Goal: Task Accomplishment & Management: Manage account settings

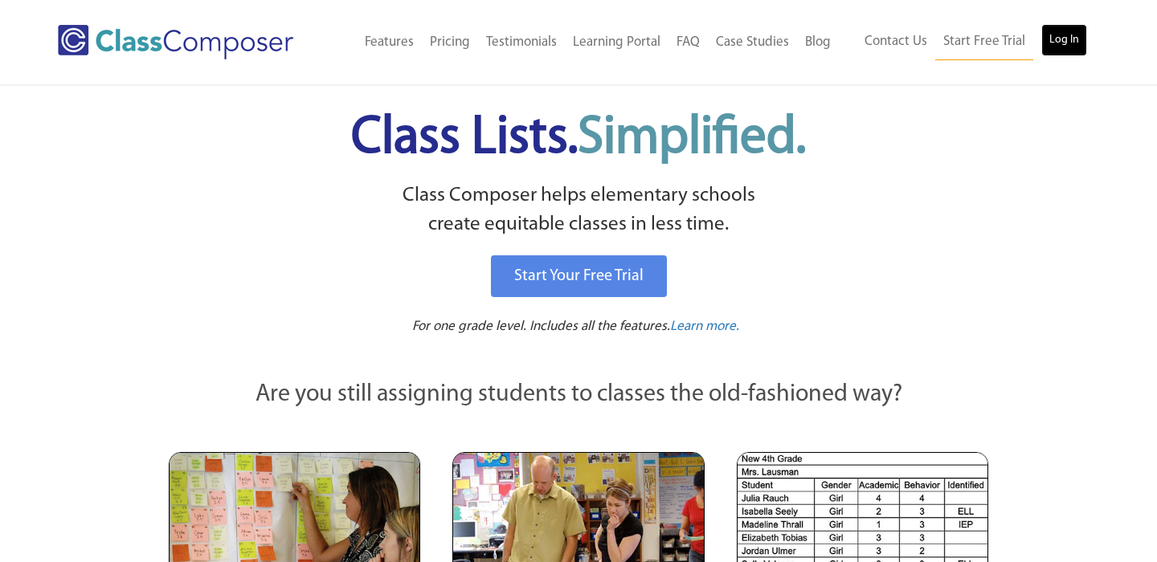
click at [1056, 36] on link "Log In" at bounding box center [1064, 40] width 46 height 32
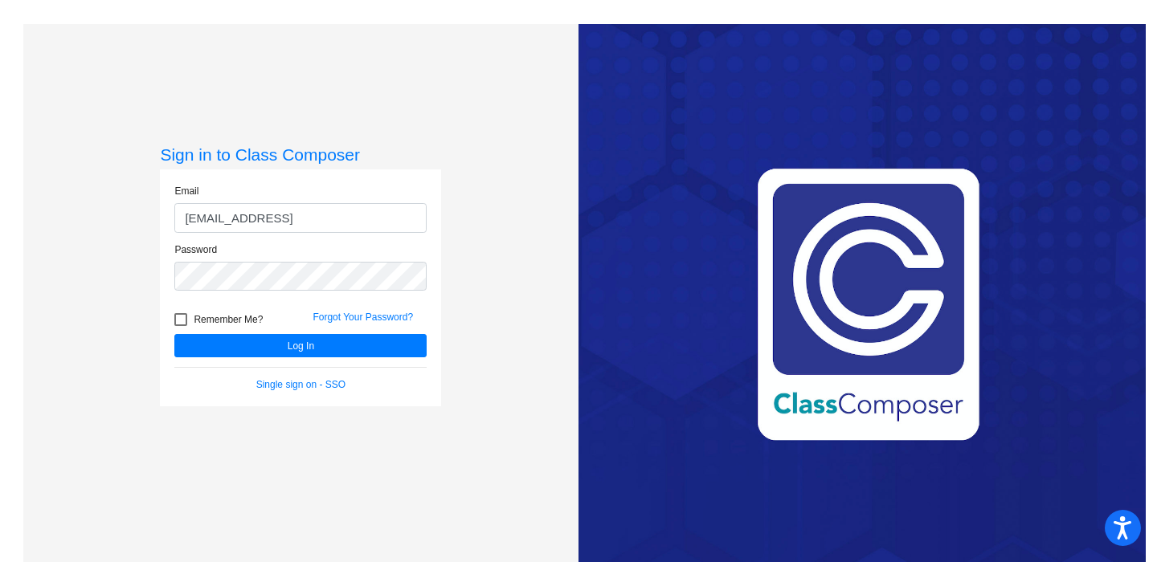
type input "[EMAIL_ADDRESS][DOMAIN_NAME]"
click at [174, 334] on button "Log In" at bounding box center [300, 345] width 252 height 23
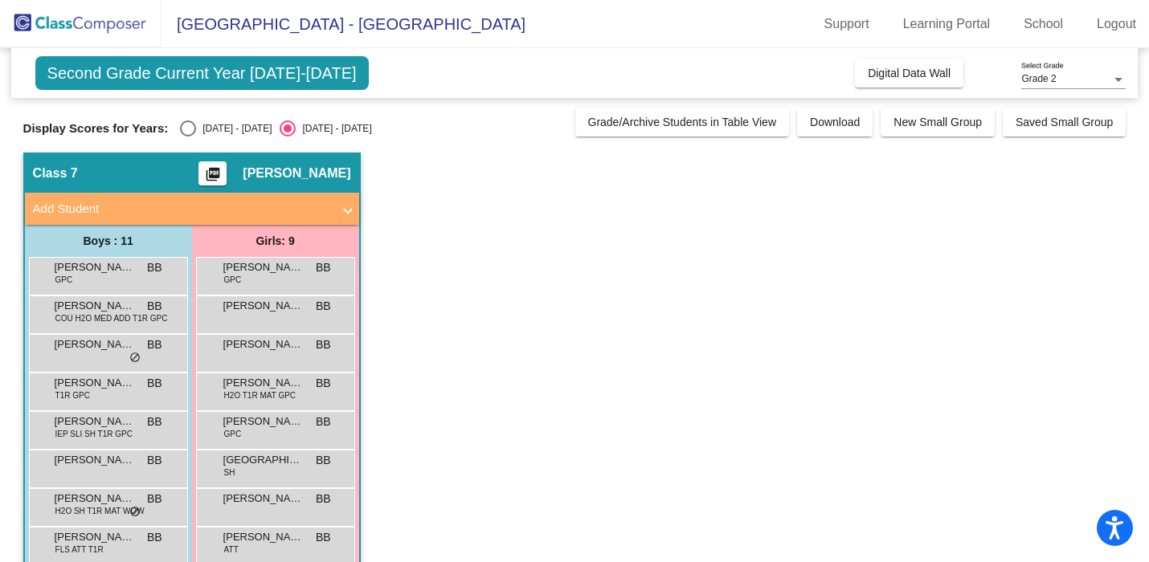
click at [191, 129] on div "Select an option" at bounding box center [188, 129] width 16 height 16
click at [188, 137] on input "[DATE] - [DATE]" at bounding box center [187, 137] width 1 height 1
radio input "true"
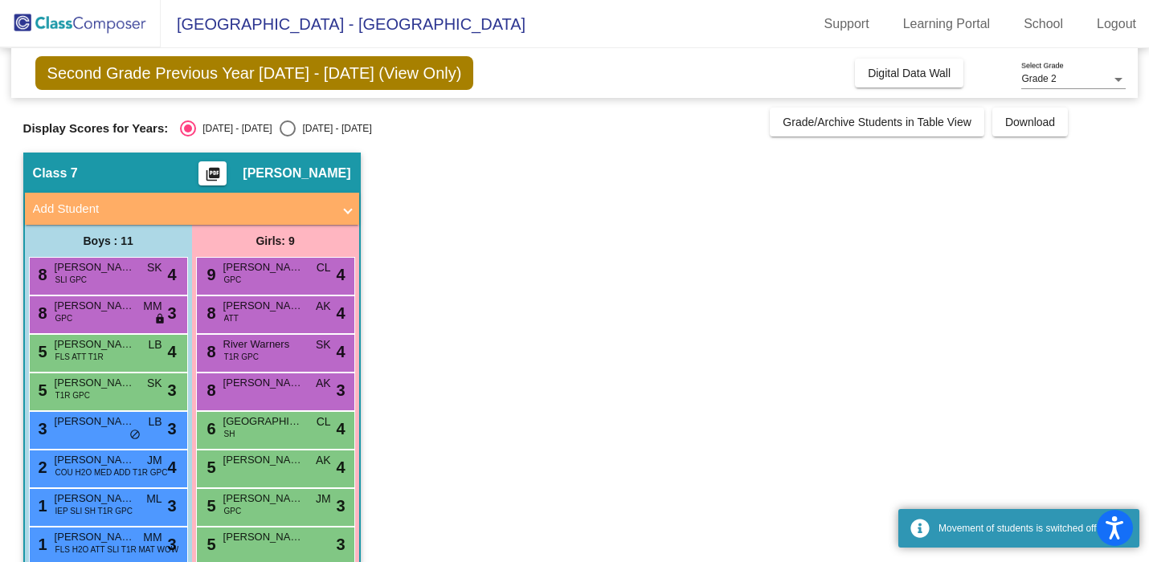
click at [308, 202] on mat-panel-title "Add Student" at bounding box center [182, 209] width 299 height 18
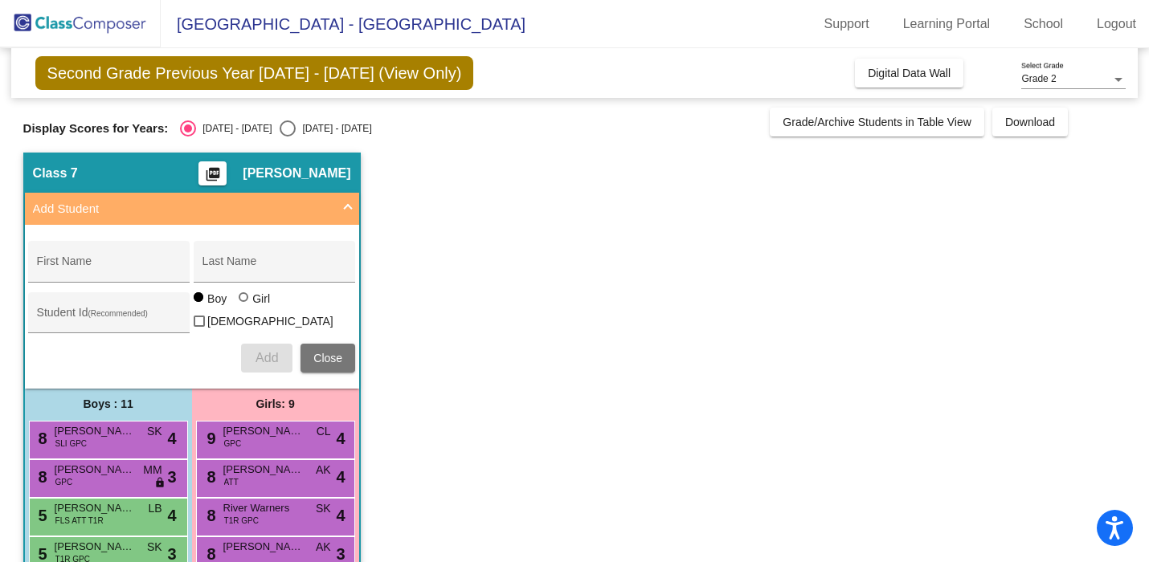
click at [308, 202] on mat-panel-title "Add Student" at bounding box center [182, 209] width 299 height 18
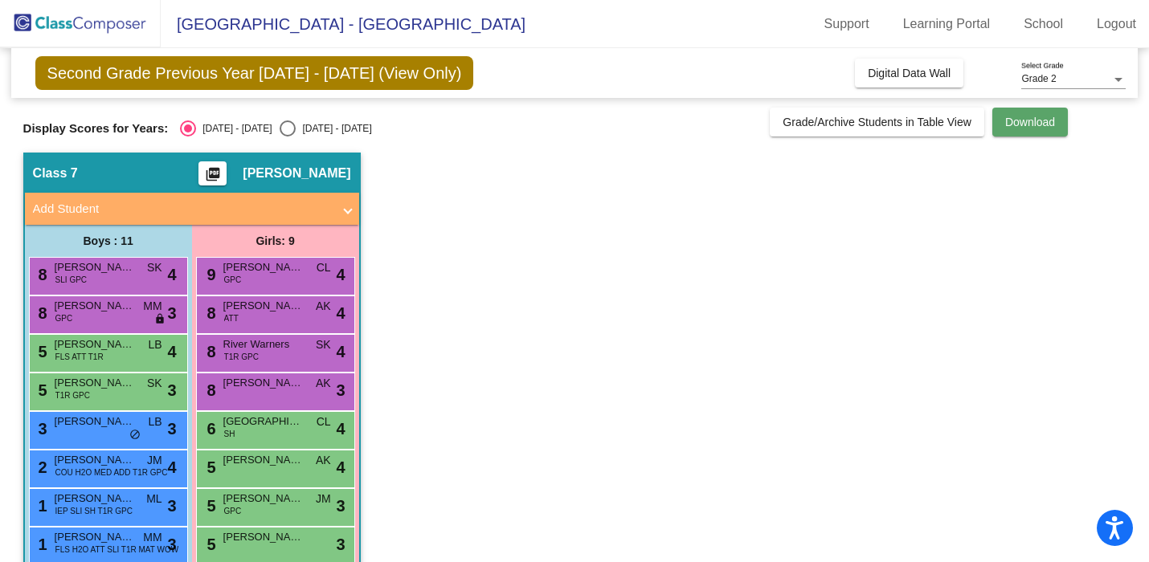
click at [1049, 128] on span "Download" at bounding box center [1030, 122] width 50 height 13
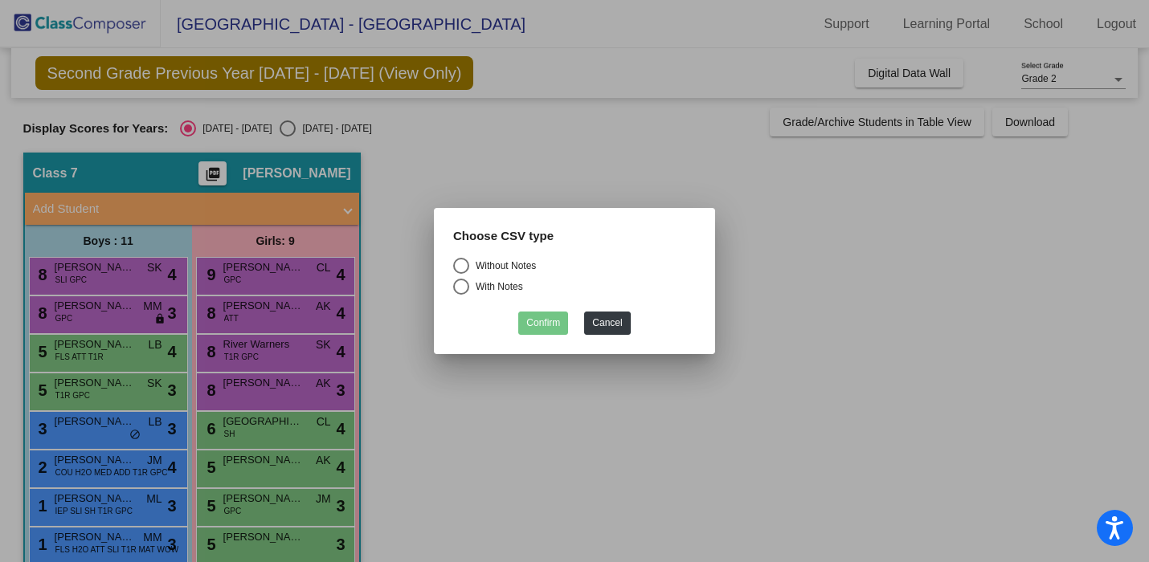
click at [465, 264] on div "Select an option" at bounding box center [461, 266] width 16 height 16
click at [461, 274] on input "Without Notes" at bounding box center [460, 274] width 1 height 1
radio input "true"
click at [562, 314] on button "Confirm" at bounding box center [543, 323] width 50 height 23
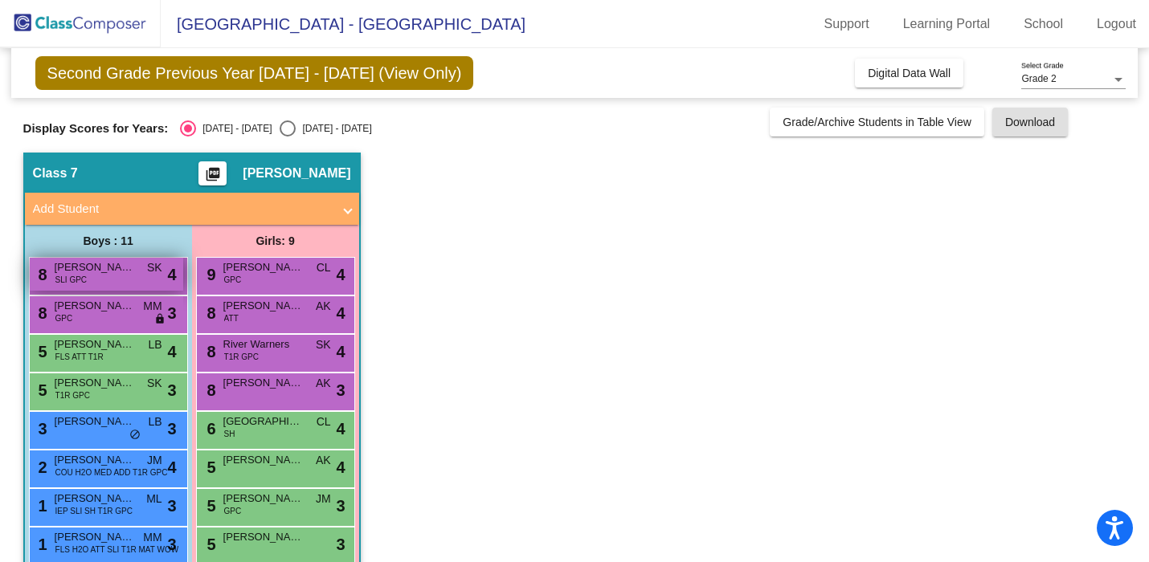
click at [121, 290] on div "8 [PERSON_NAME] SLI GPC SK lock do_not_disturb_alt 4" at bounding box center [106, 274] width 153 height 33
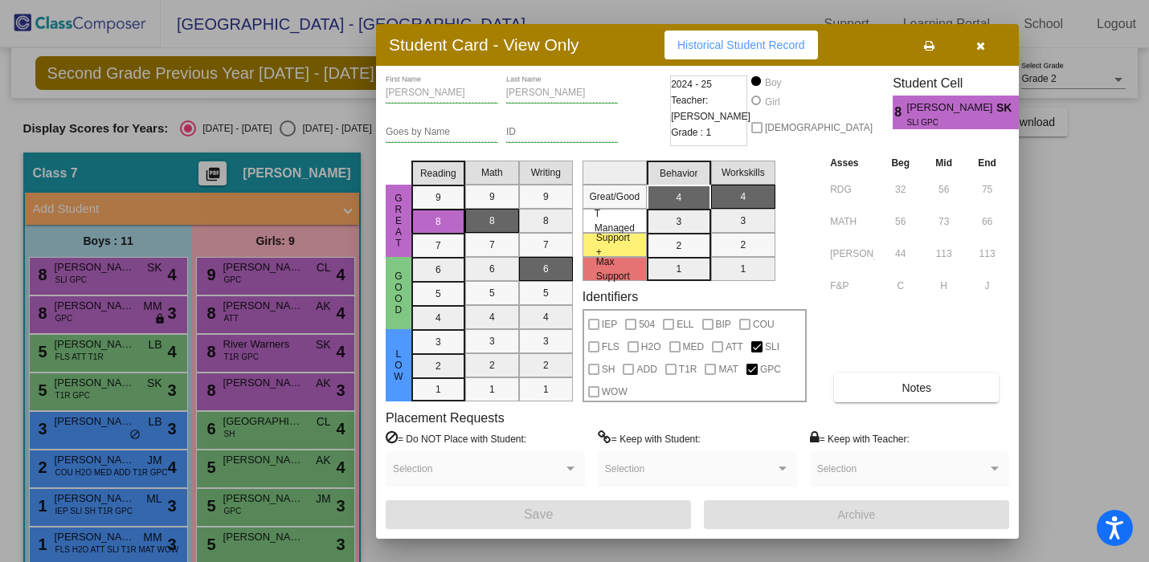
click at [922, 44] on button at bounding box center [928, 45] width 51 height 29
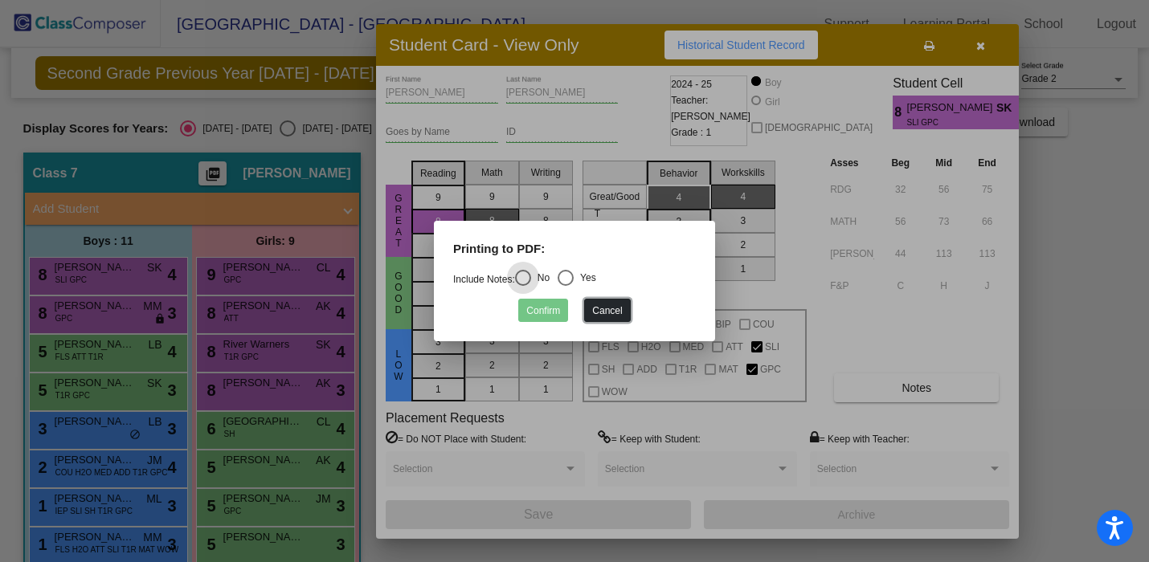
click at [602, 309] on button "Cancel" at bounding box center [607, 310] width 46 height 23
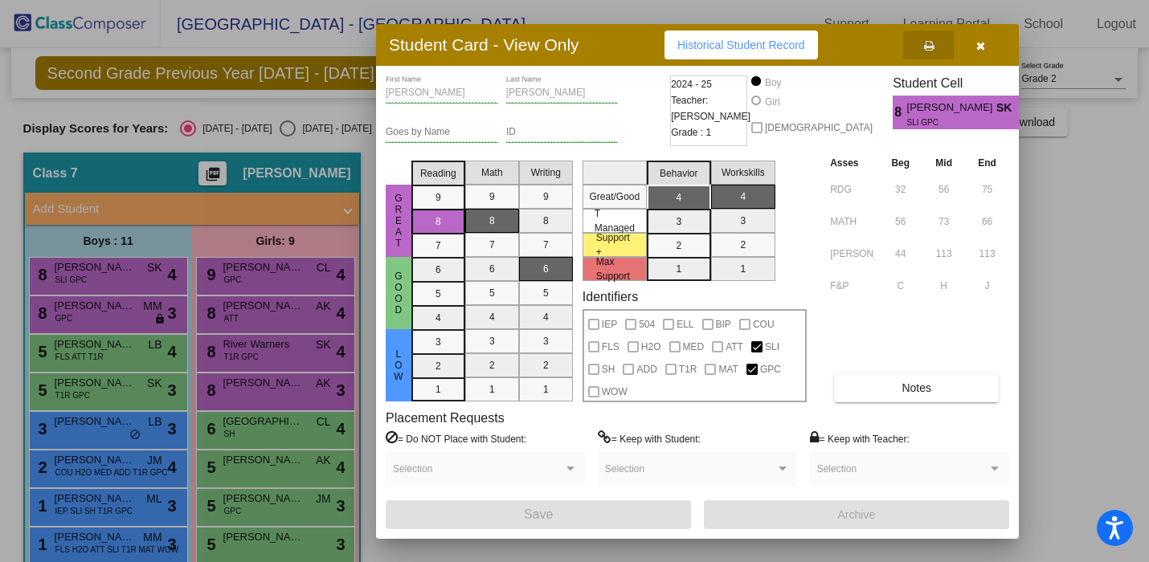
click at [987, 45] on button "button" at bounding box center [979, 45] width 51 height 29
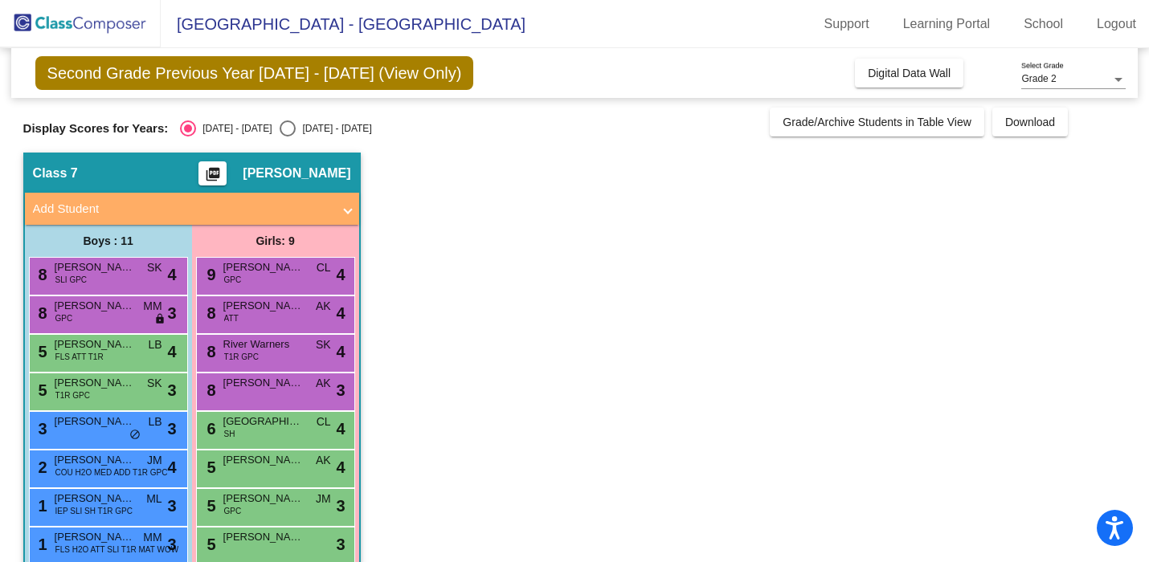
click at [223, 174] on mat-icon "picture_as_pdf" at bounding box center [212, 177] width 19 height 22
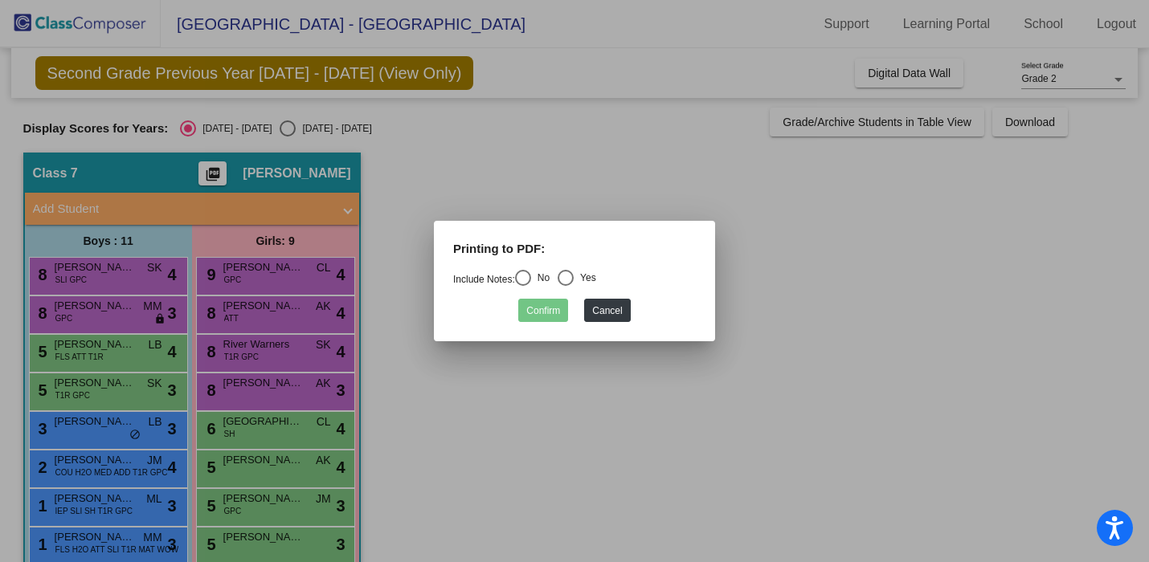
click at [531, 284] on div "Select an option" at bounding box center [523, 278] width 16 height 16
click at [523, 286] on input "No" at bounding box center [522, 286] width 1 height 1
radio input "true"
click at [562, 318] on button "Confirm" at bounding box center [543, 310] width 50 height 23
